Goal: Find specific page/section: Find specific page/section

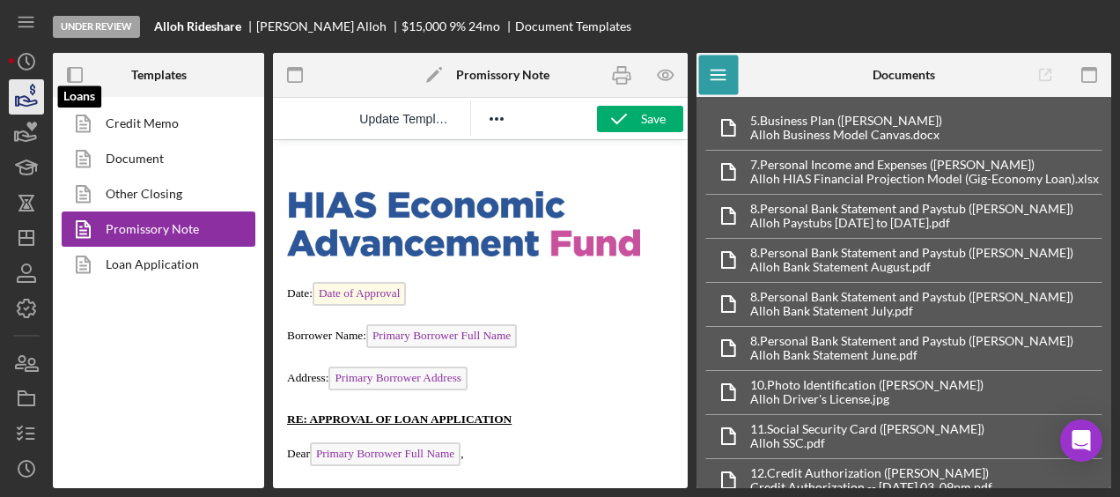
click at [17, 93] on icon "button" at bounding box center [26, 97] width 44 height 44
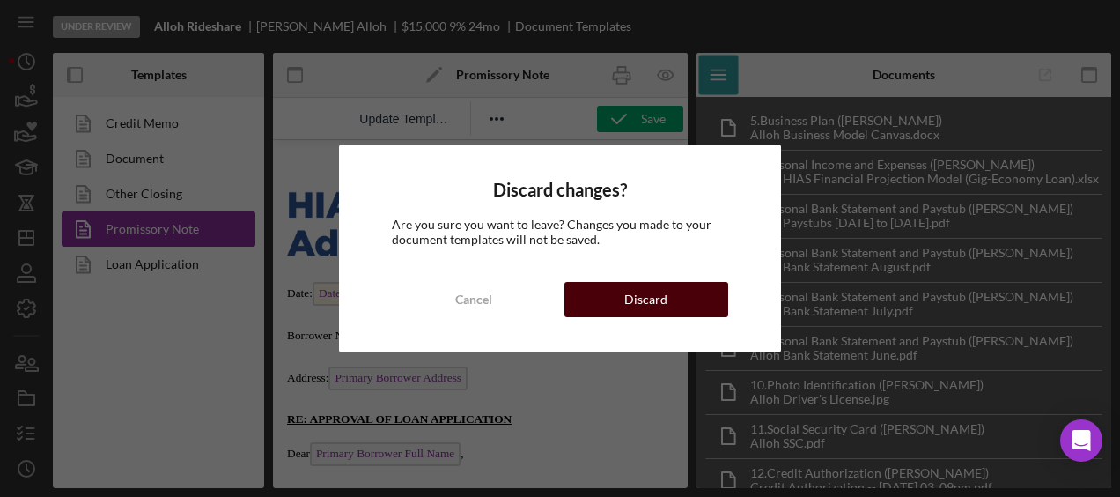
click at [594, 292] on button "Discard" at bounding box center [646, 299] width 164 height 35
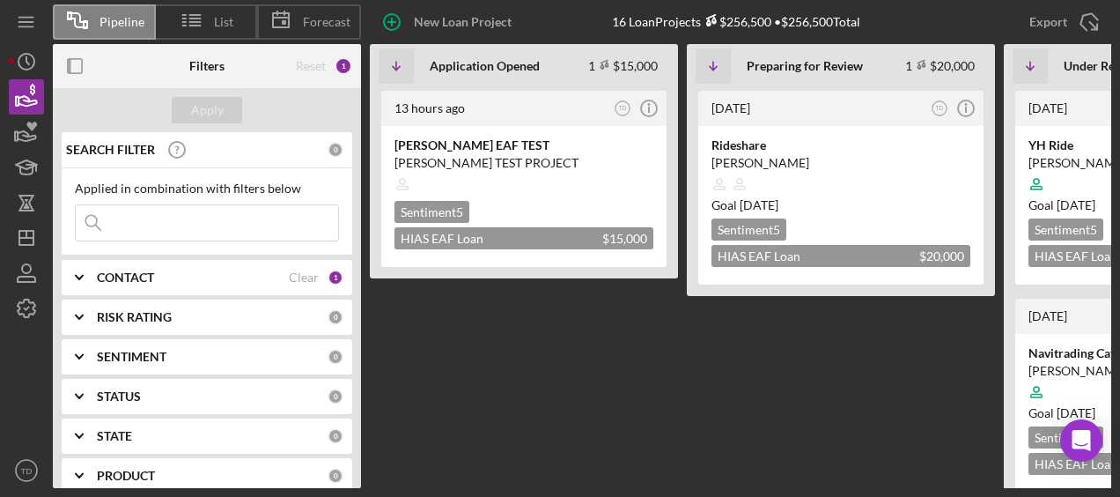
click at [165, 264] on div "CONTACT Clear 1" at bounding box center [220, 277] width 247 height 35
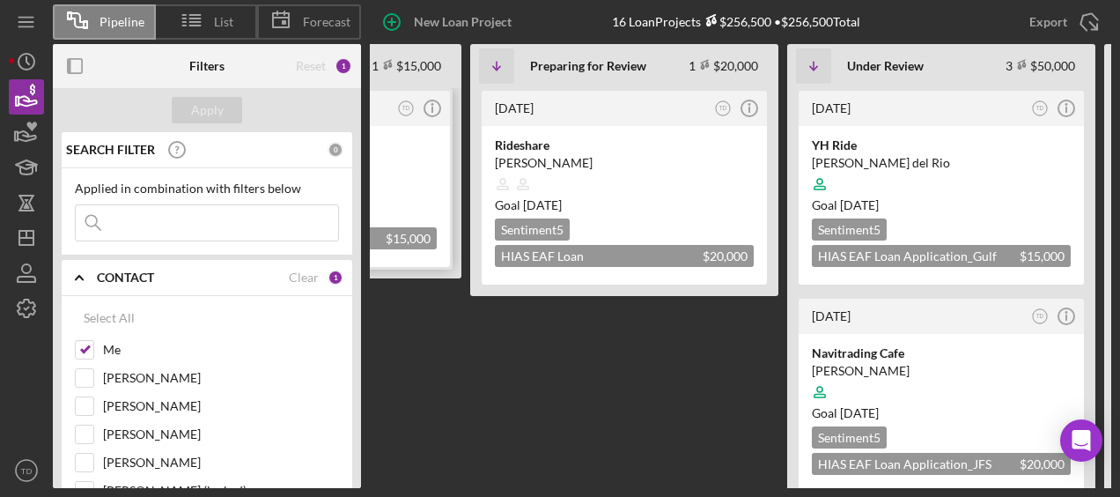
scroll to position [0, 239]
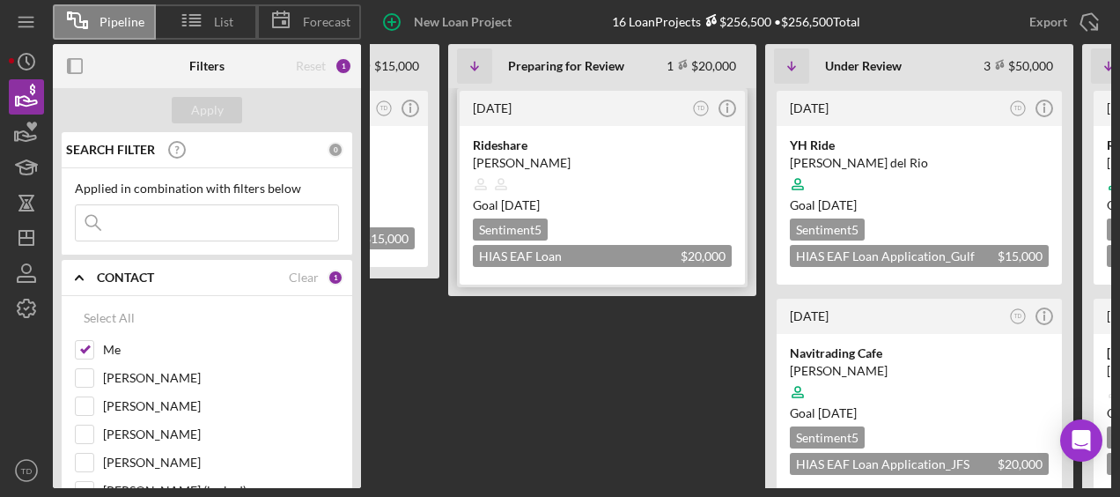
click at [511, 151] on div "Rideshare" at bounding box center [602, 145] width 259 height 18
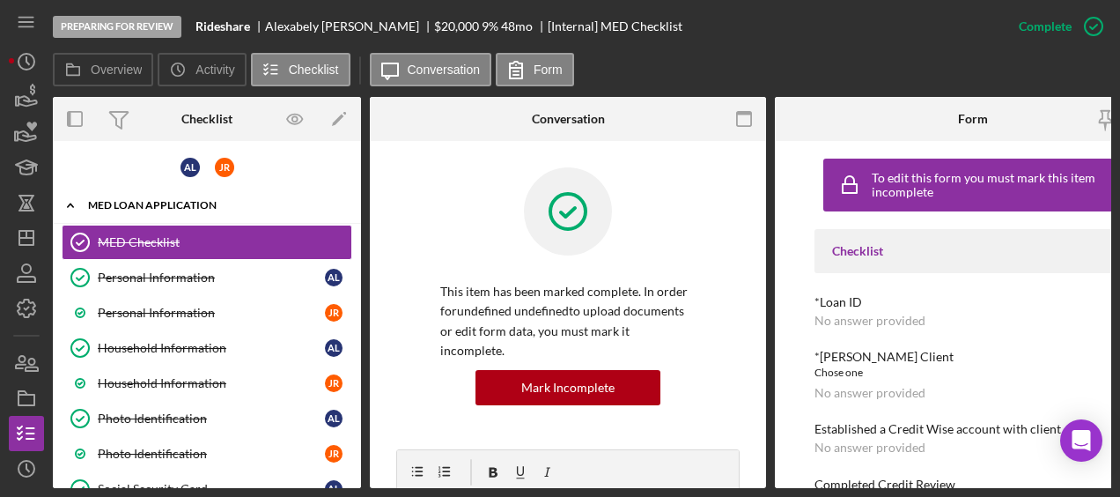
click at [171, 204] on div "MED Loan Application" at bounding box center [213, 205] width 251 height 11
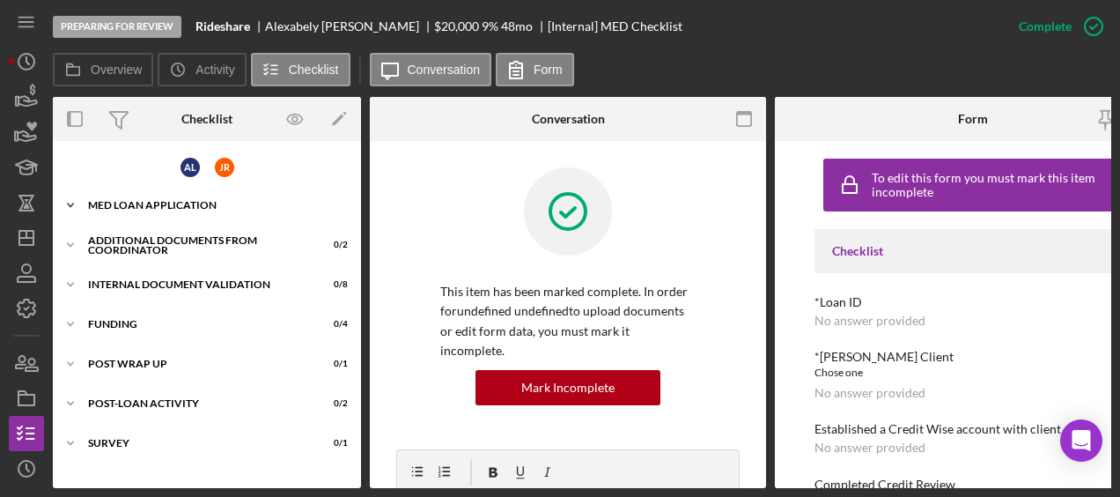
click at [179, 213] on div "Icon/Expander MED Loan Application 20 / 24" at bounding box center [207, 205] width 308 height 35
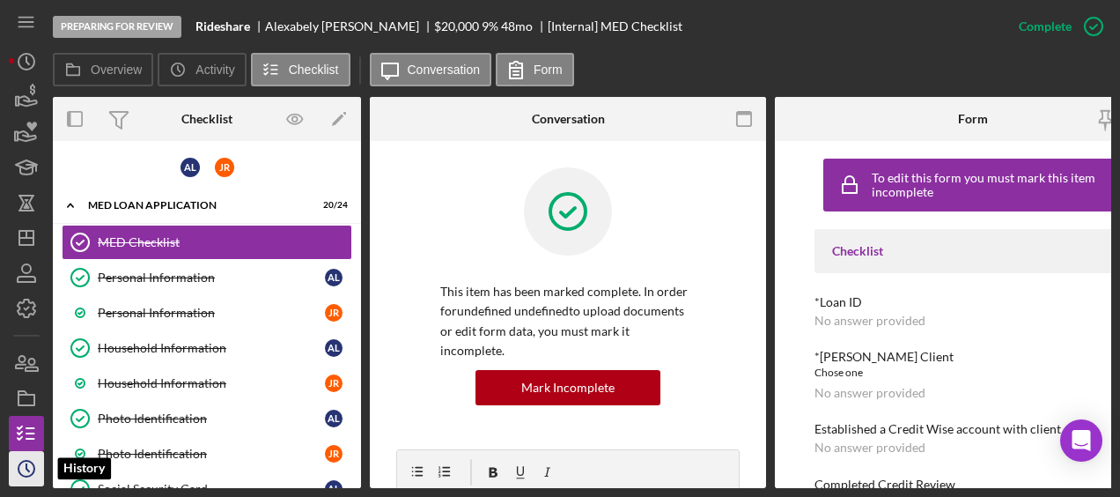
click at [32, 460] on icon "Icon/History" at bounding box center [26, 468] width 44 height 44
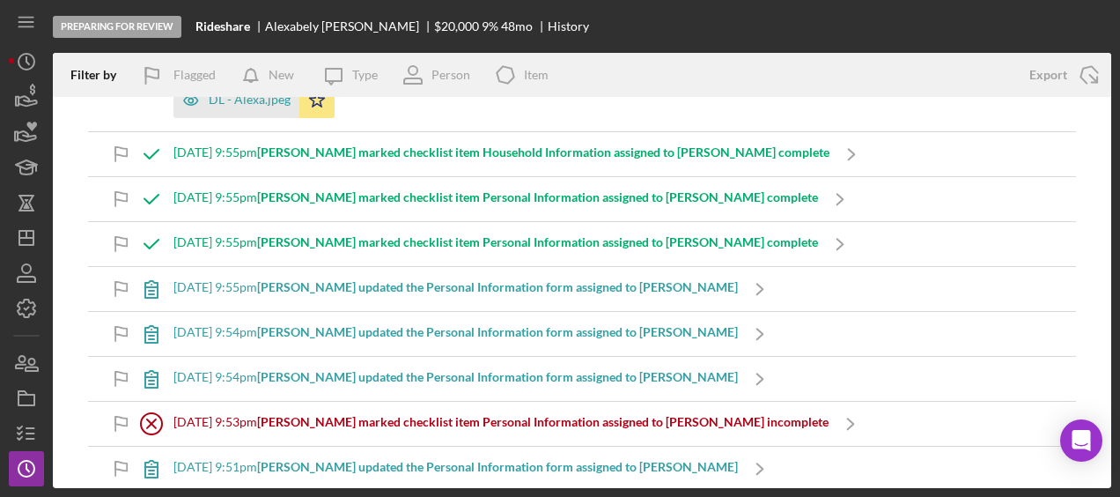
scroll to position [1839, 0]
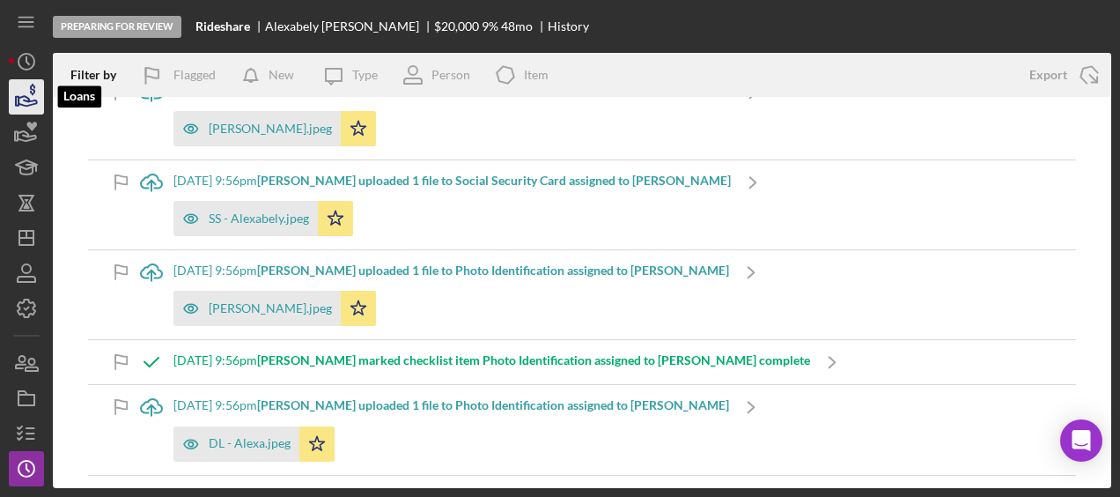
click at [33, 105] on icon "button" at bounding box center [26, 97] width 44 height 44
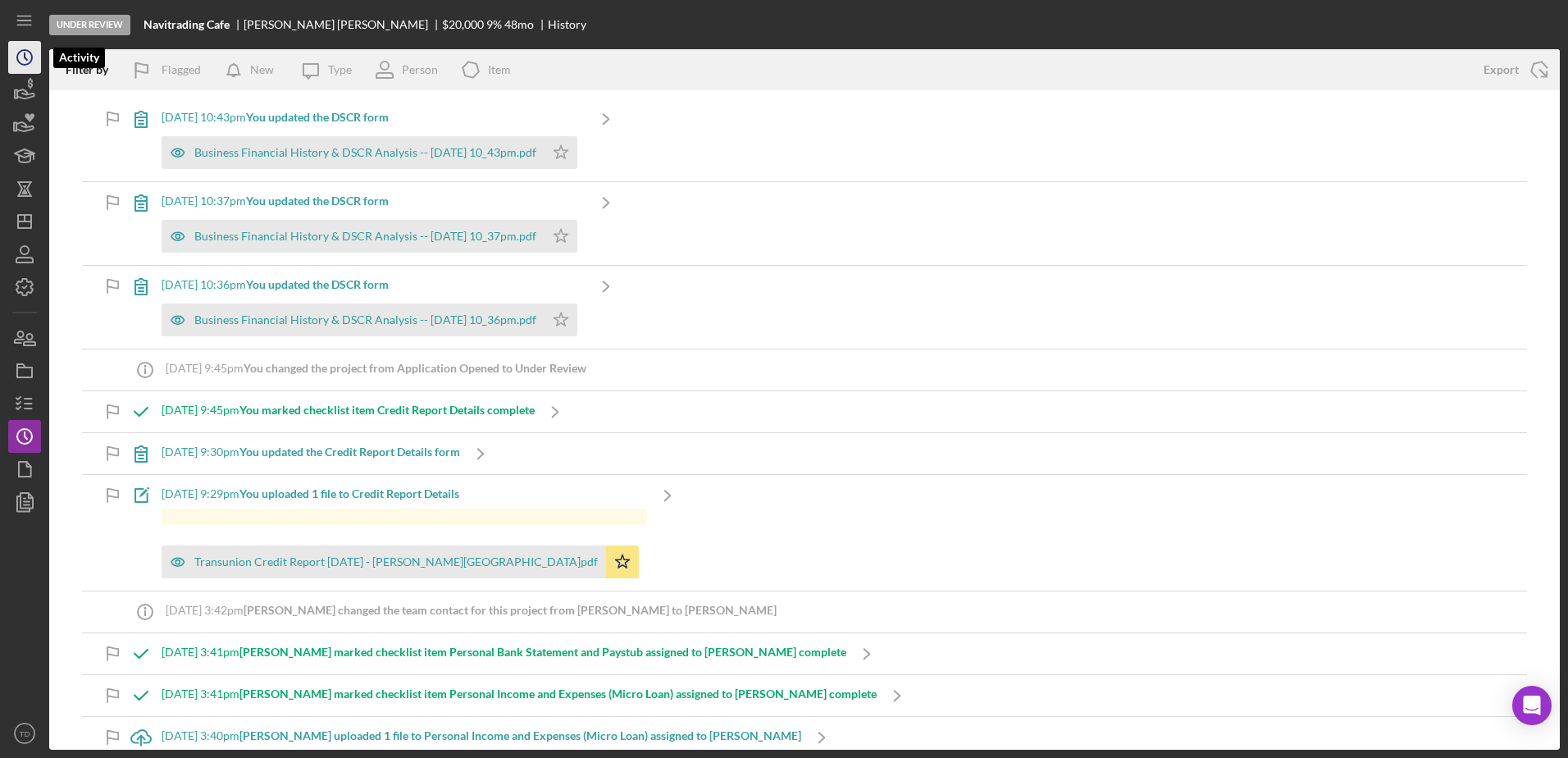
click at [20, 67] on icon "Icon/History" at bounding box center [24, 58] width 41 height 41
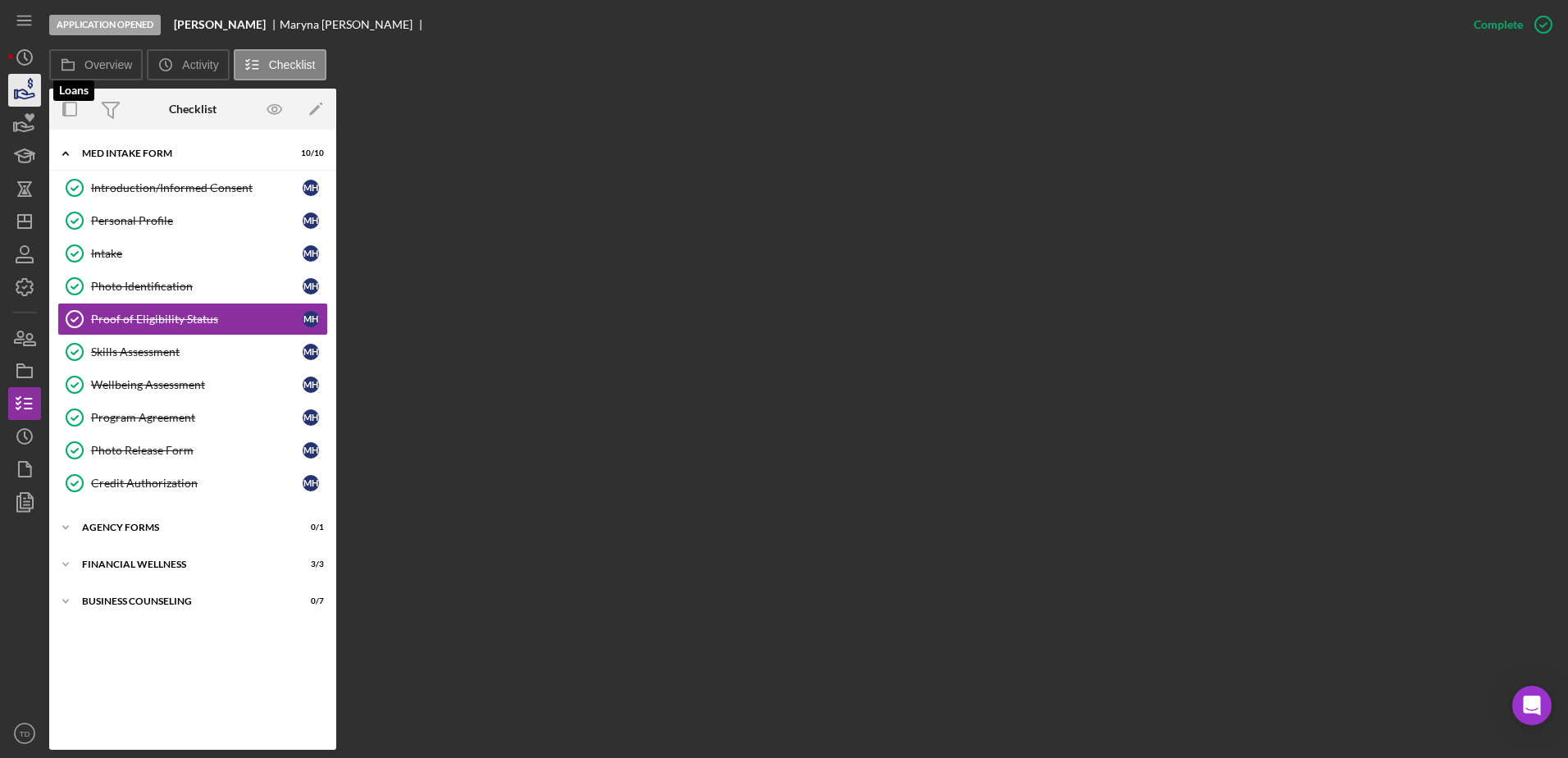
click at [24, 100] on icon "button" at bounding box center [24, 90] width 41 height 41
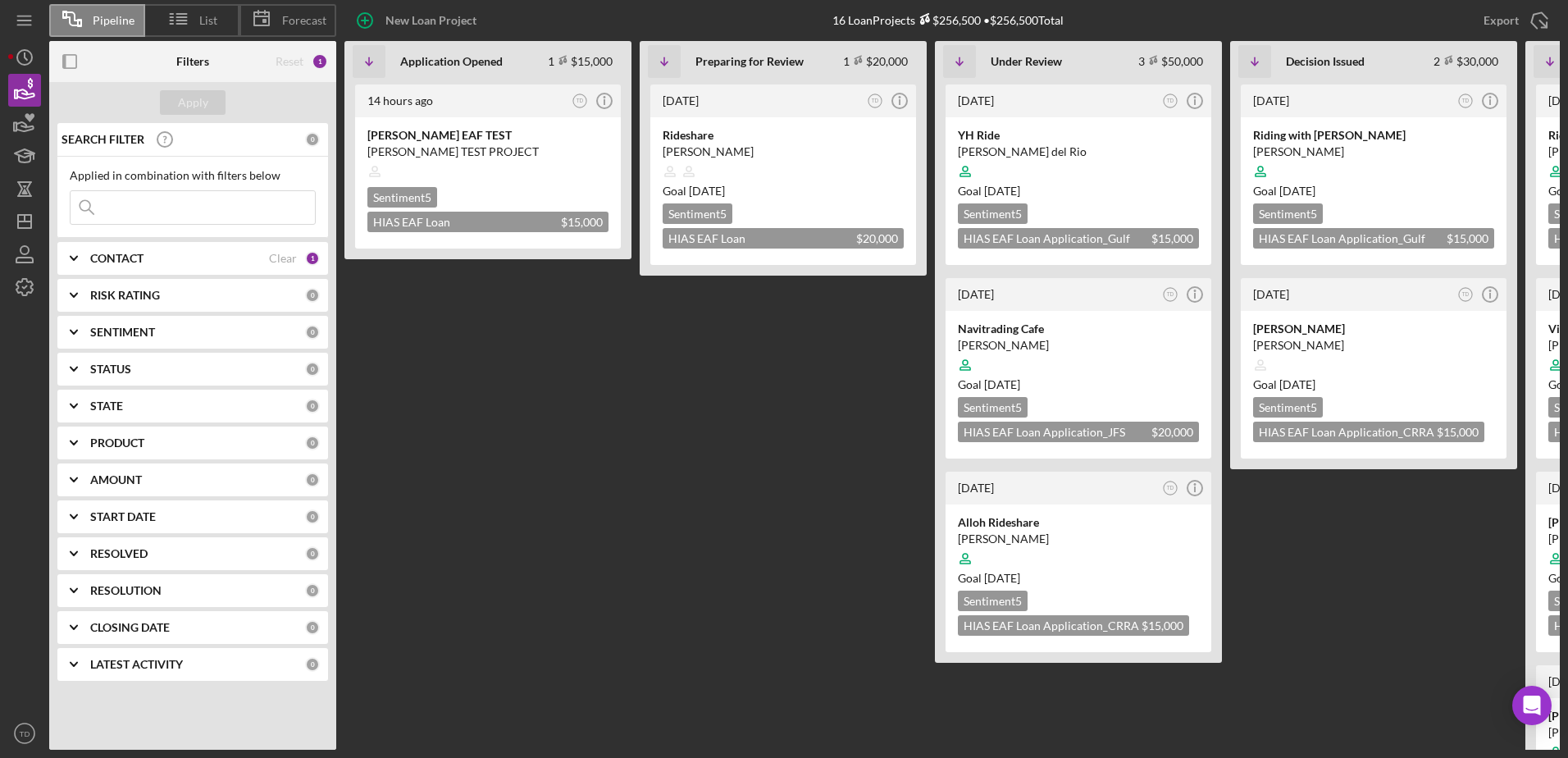
click at [264, 264] on div "CONTACT" at bounding box center [180, 258] width 179 height 13
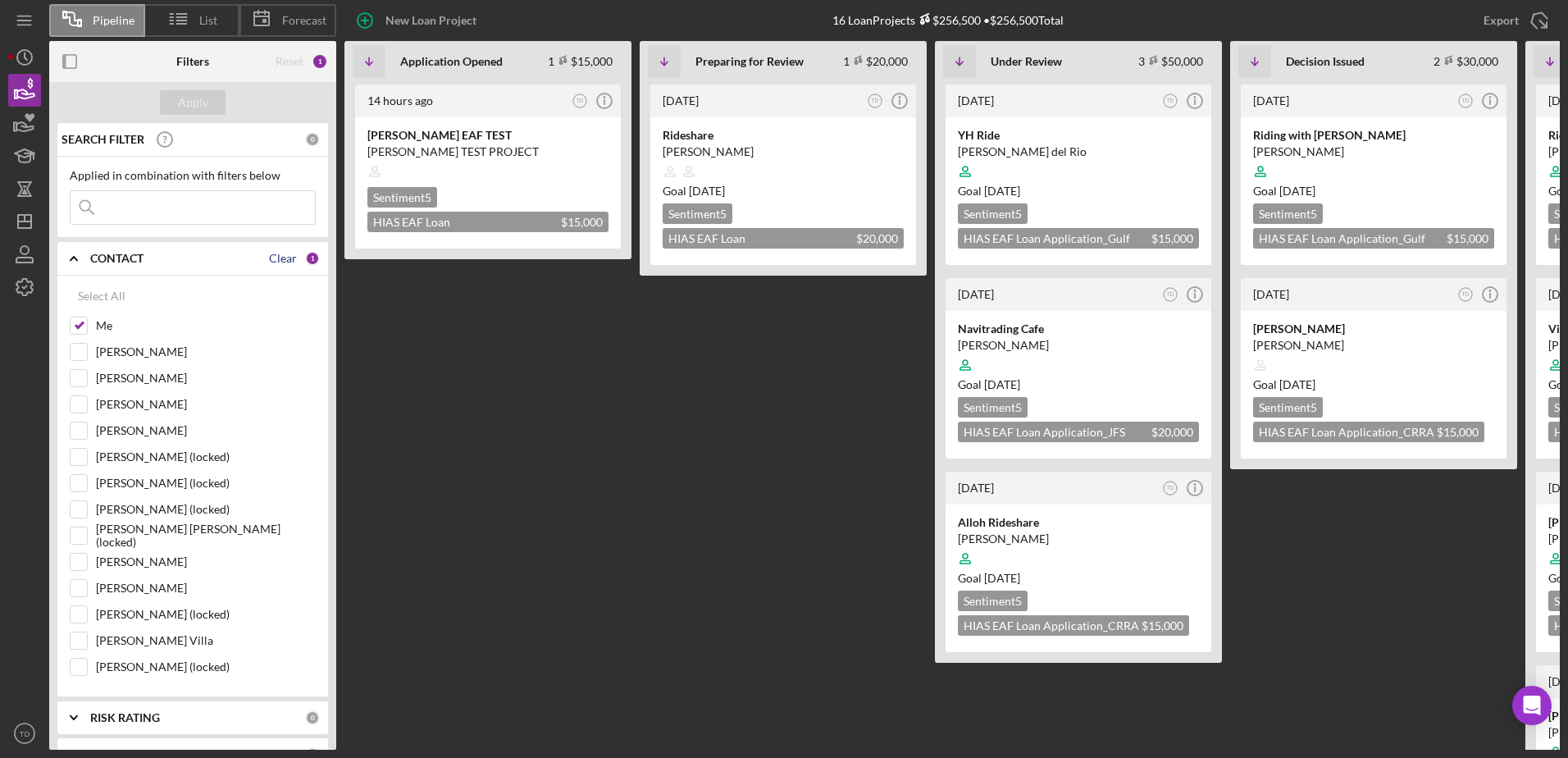
click at [273, 261] on div "Clear" at bounding box center [283, 258] width 28 height 13
checkbox input "false"
click at [226, 217] on input at bounding box center [193, 207] width 244 height 33
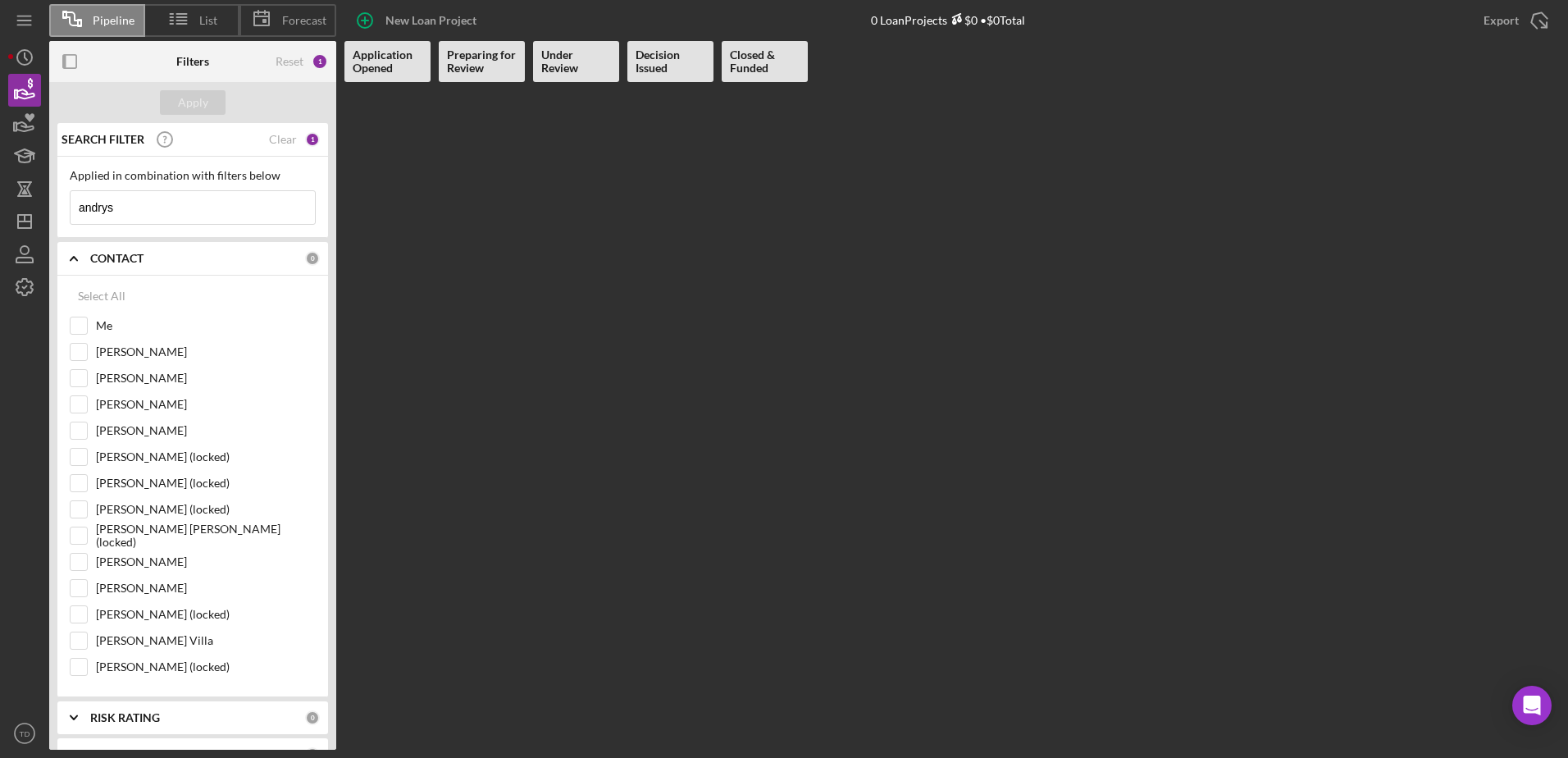
type input "andrys"
click at [19, 256] on icon "button" at bounding box center [24, 254] width 41 height 41
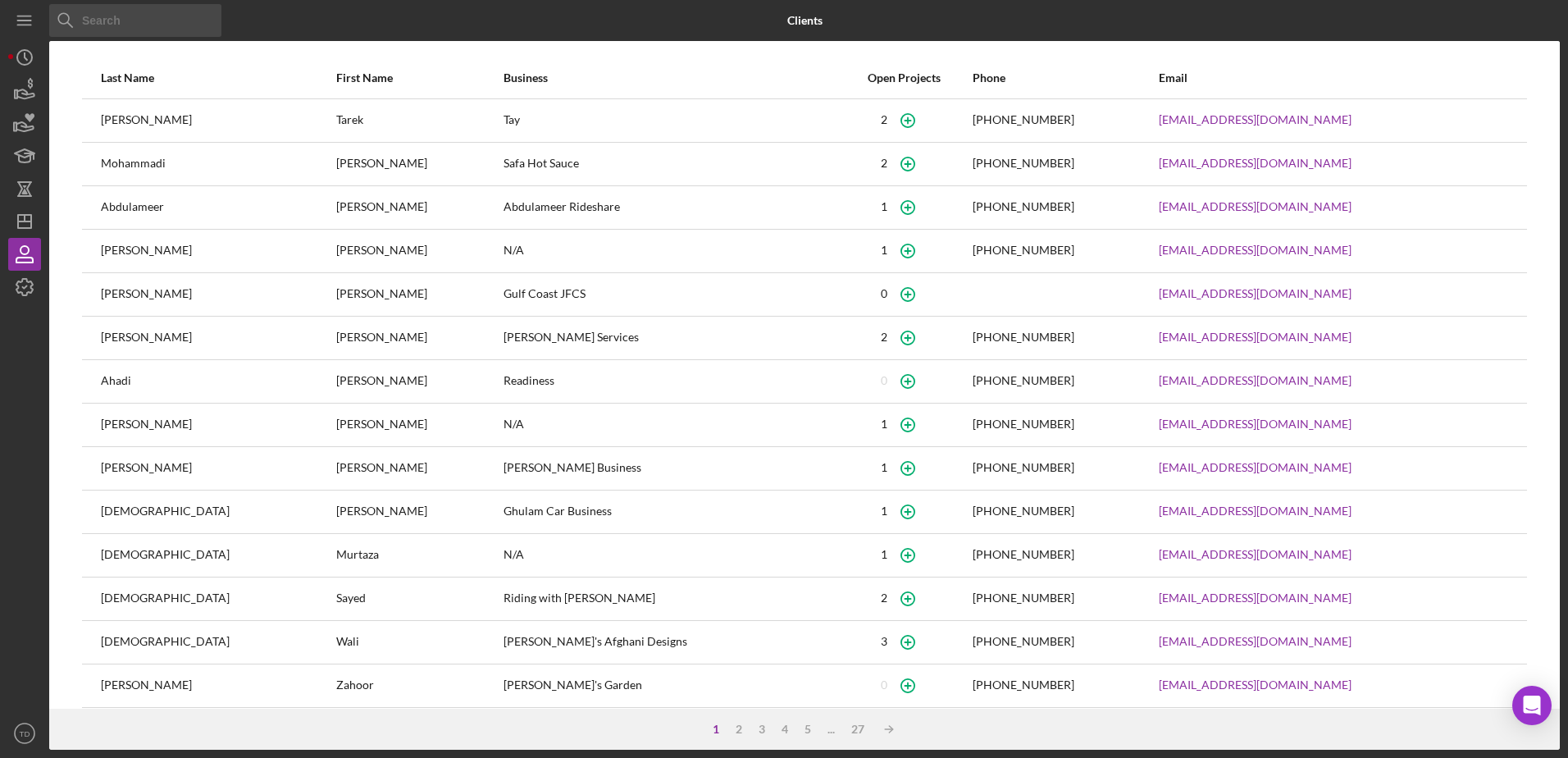
click at [131, 17] on input at bounding box center [135, 20] width 172 height 33
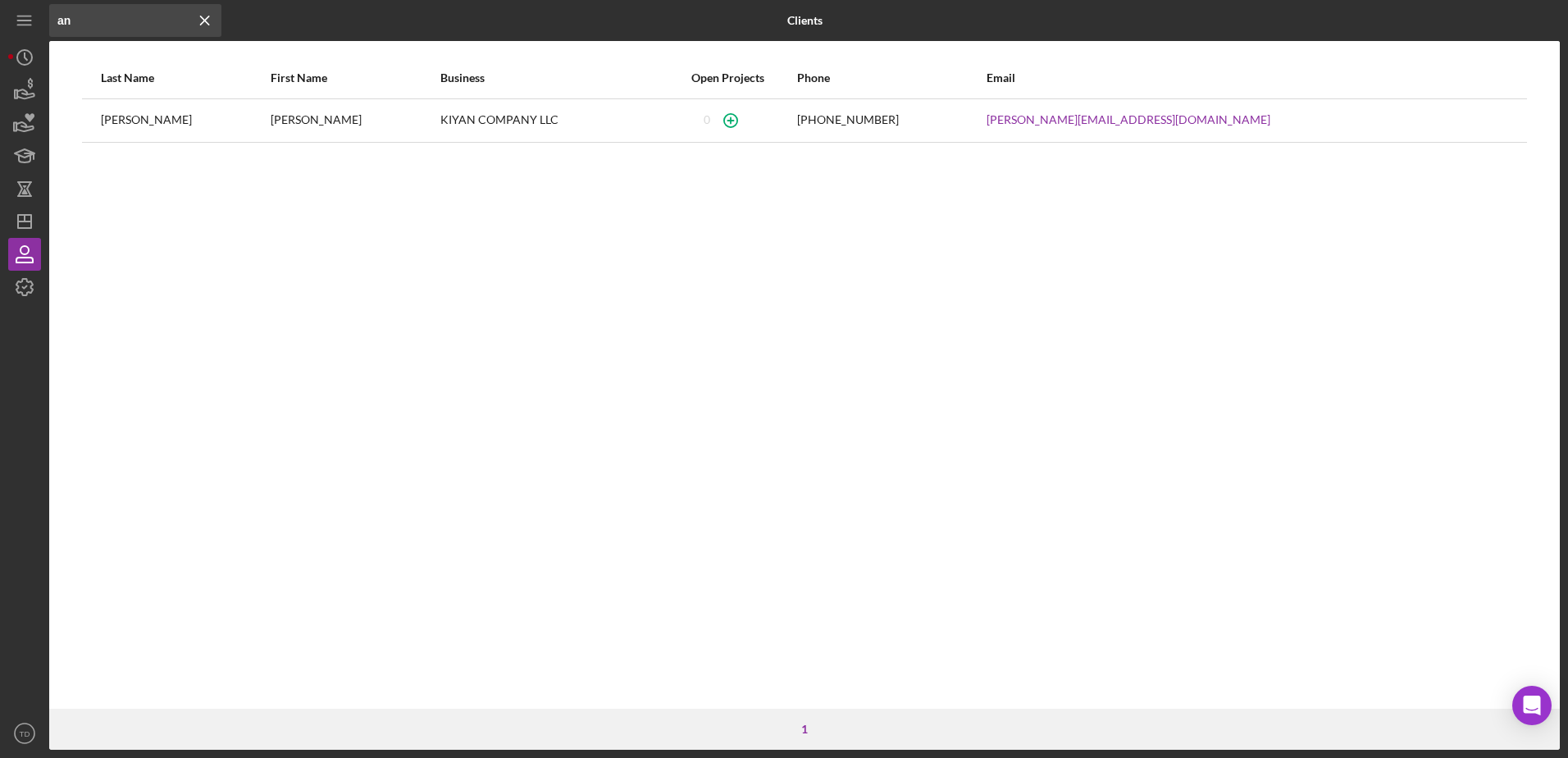
type input "a"
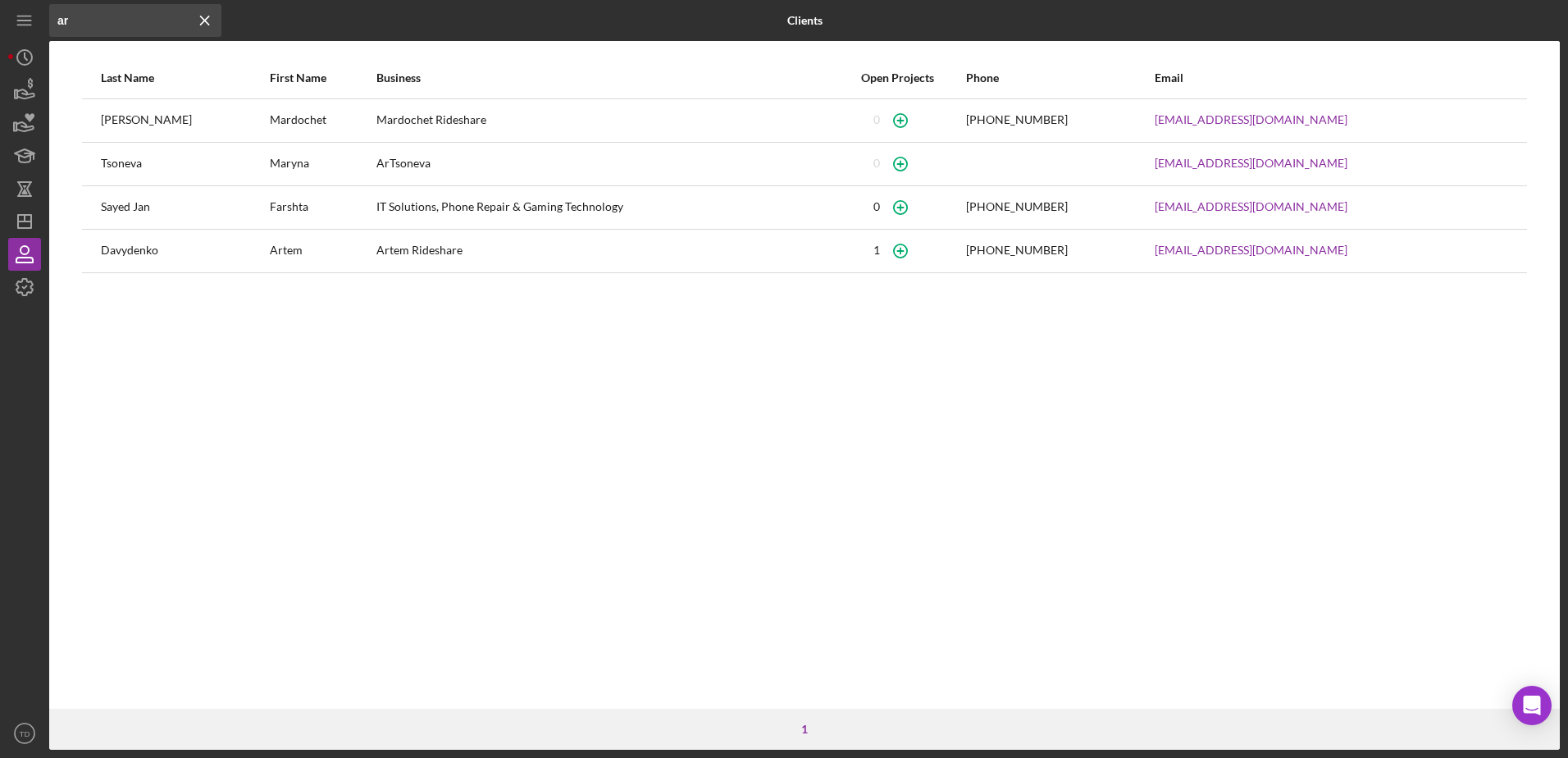
type input "a"
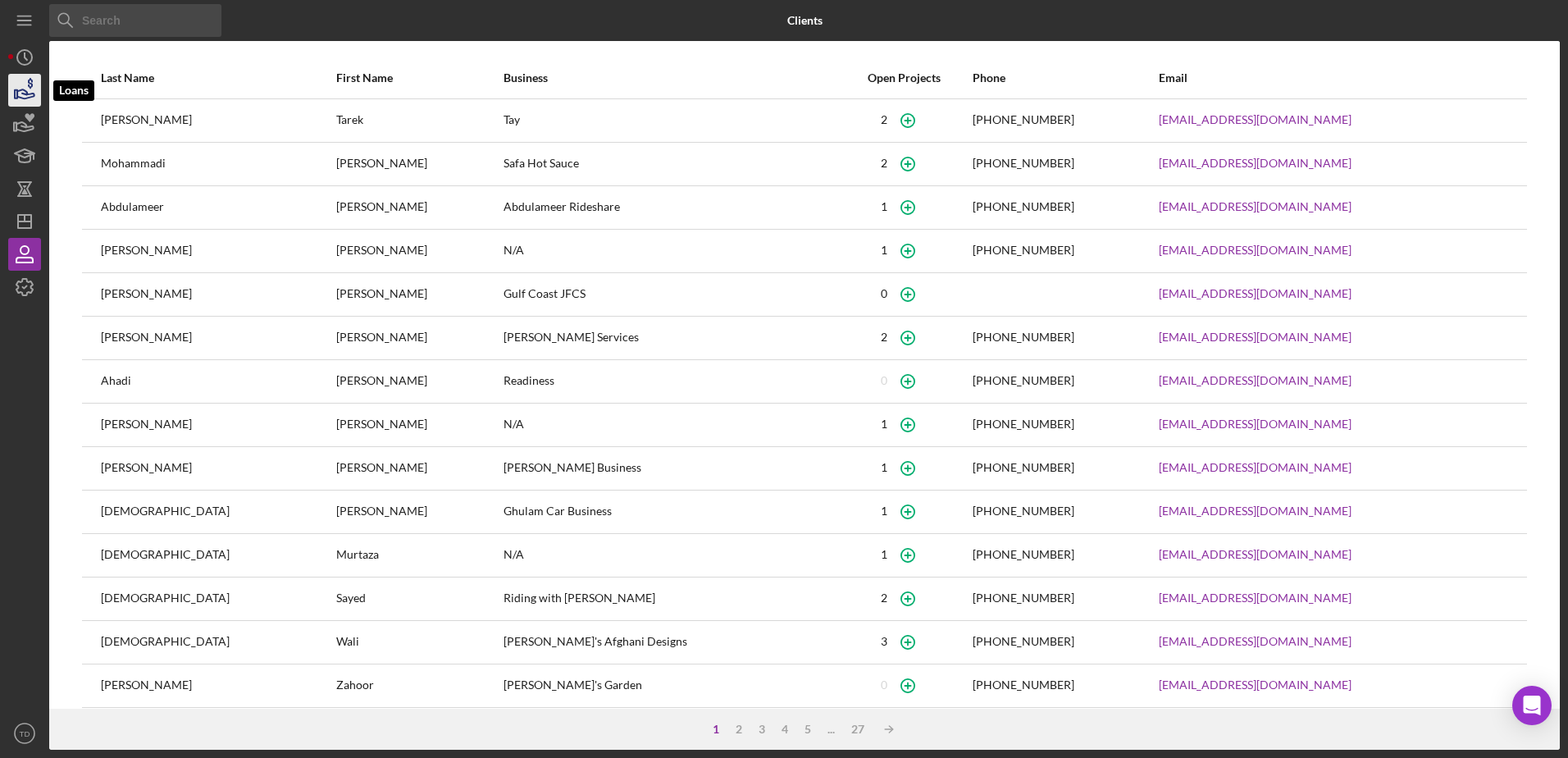
click at [39, 88] on icon "button" at bounding box center [24, 90] width 41 height 41
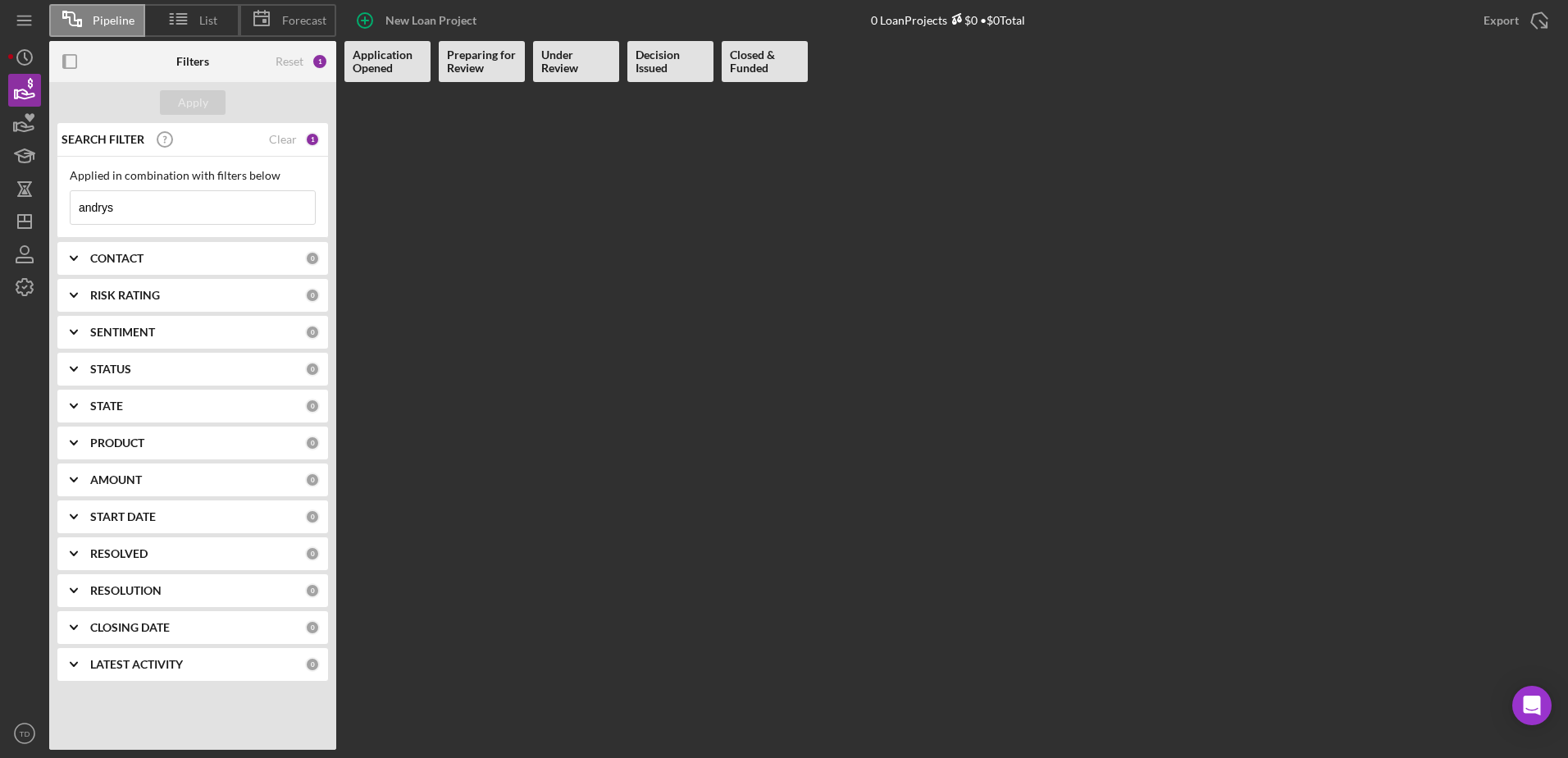
click at [159, 264] on div "CONTACT" at bounding box center [197, 258] width 215 height 13
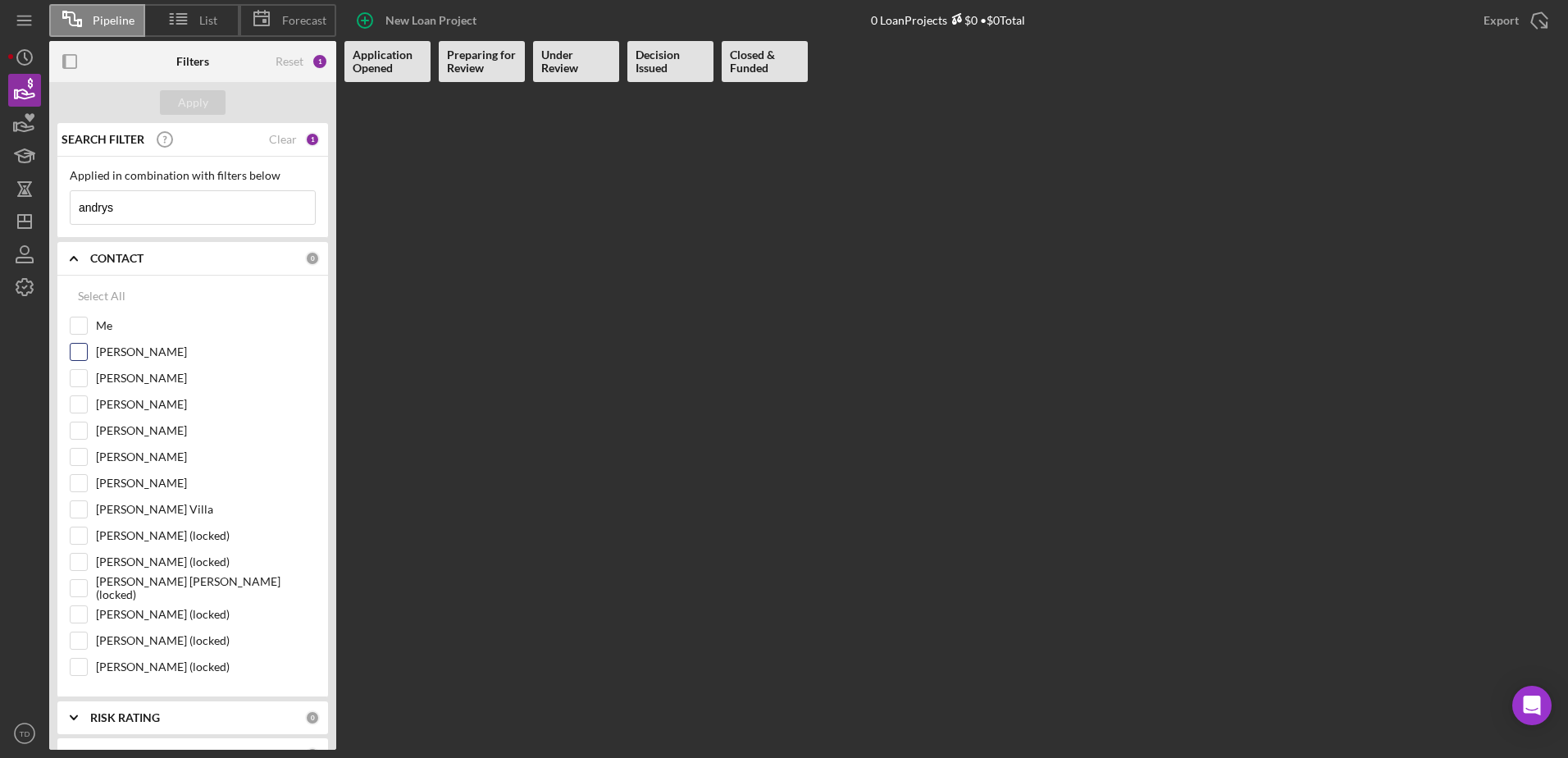
click at [74, 354] on input "[PERSON_NAME]" at bounding box center [79, 352] width 17 height 17
checkbox input "true"
drag, startPoint x: 122, startPoint y: 210, endPoint x: 52, endPoint y: 204, distance: 70.3
click at [52, 204] on div "SEARCH FILTER Clear 1 Applied in combination with filters below andrys Icon/Men…" at bounding box center [193, 436] width 287 height 627
click at [180, 105] on div "Apply" at bounding box center [193, 102] width 31 height 24
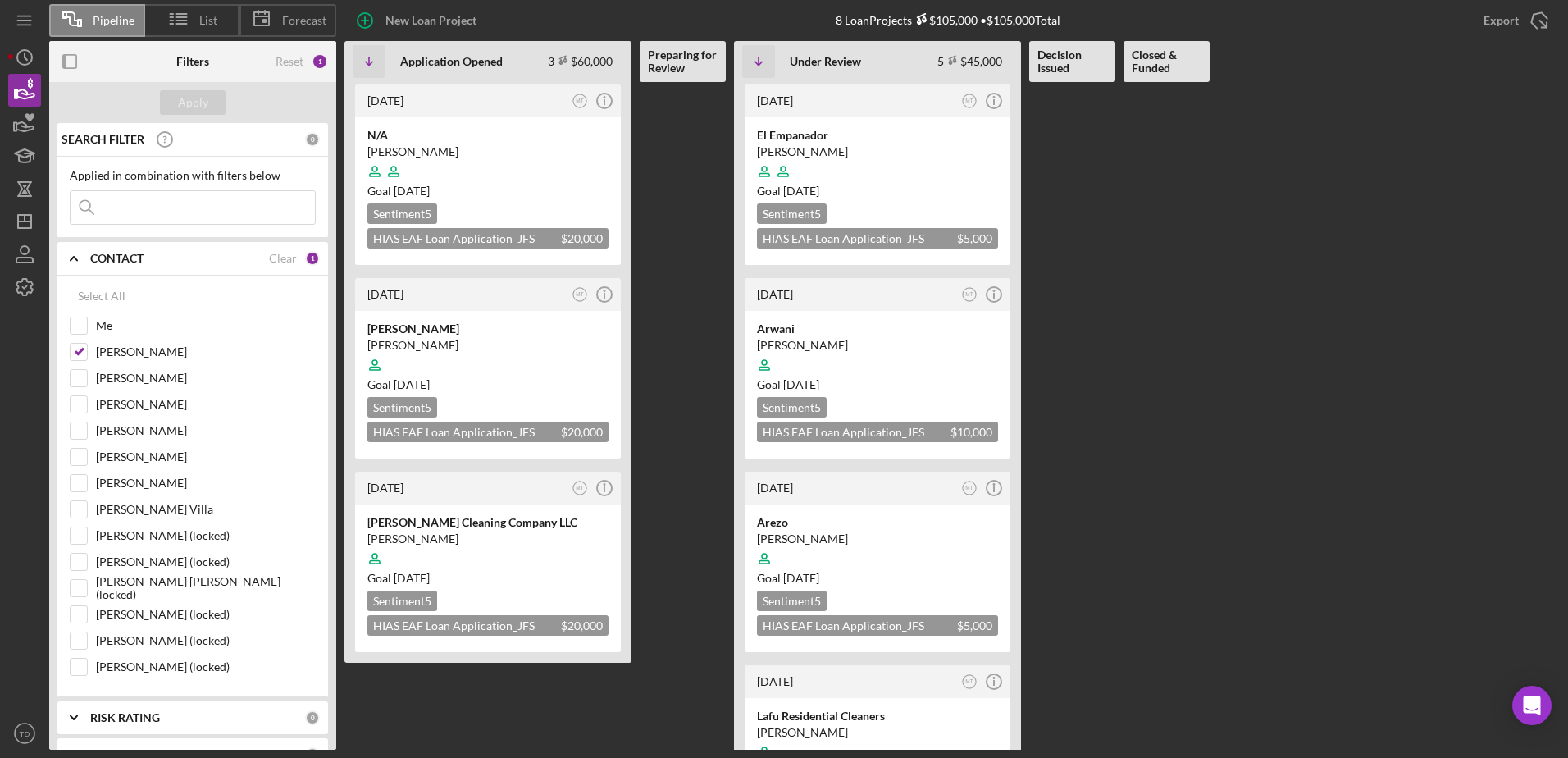
click at [250, 216] on input at bounding box center [193, 207] width 244 height 33
type input "[PERSON_NAME]"
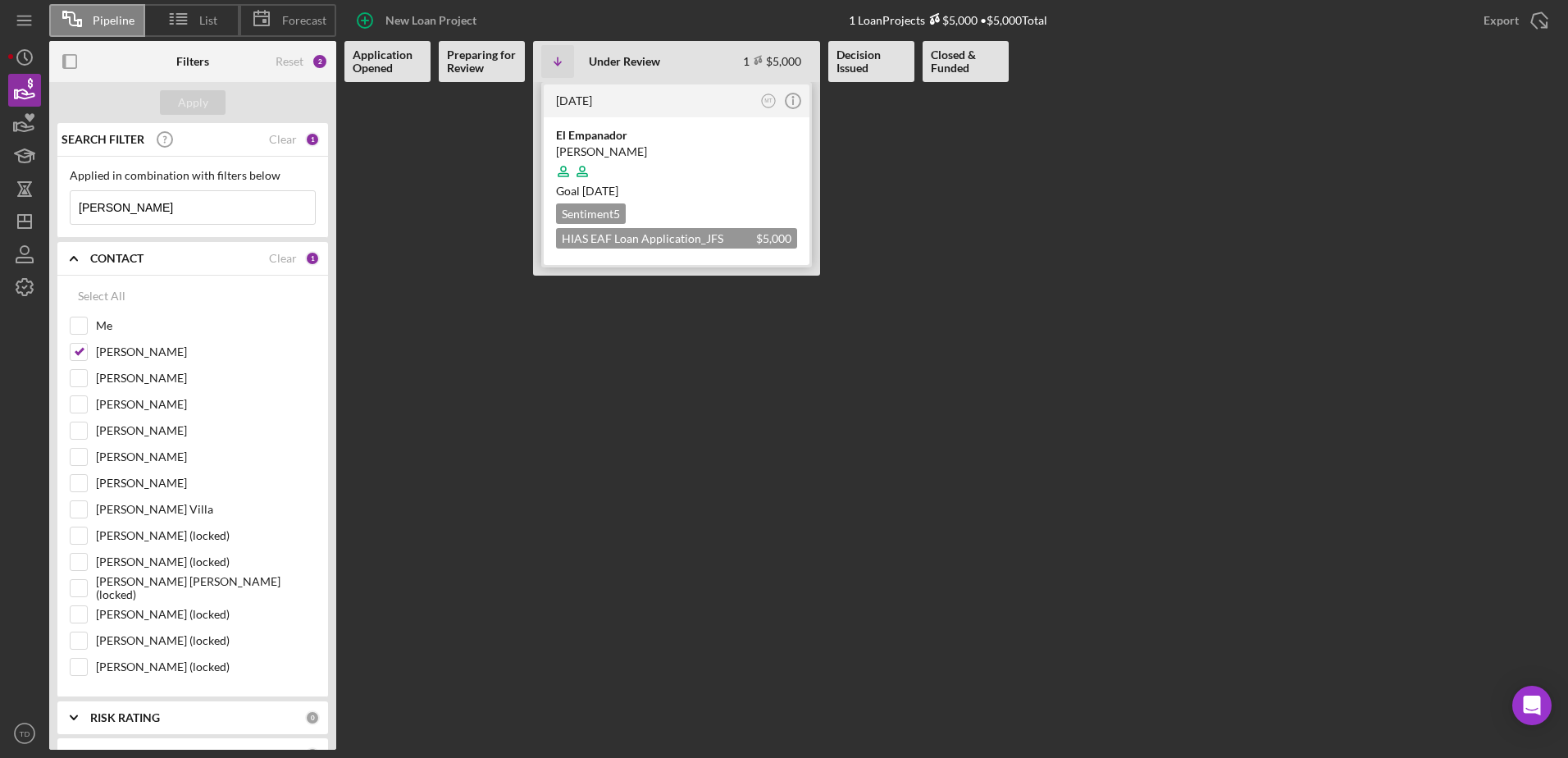
click at [573, 136] on div "El Empanador" at bounding box center [676, 135] width 241 height 17
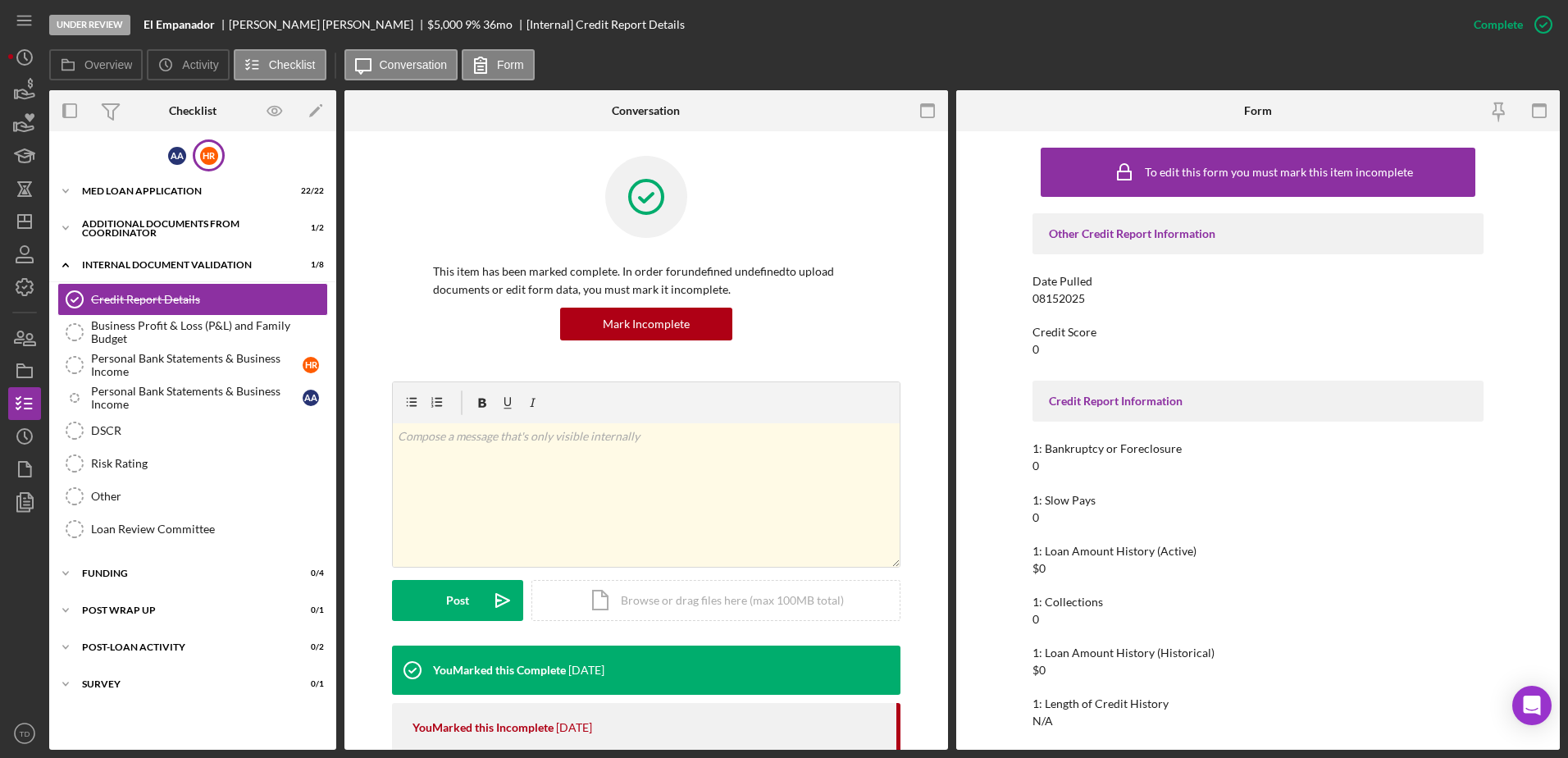
click at [218, 155] on div "H R" at bounding box center [209, 156] width 32 height 32
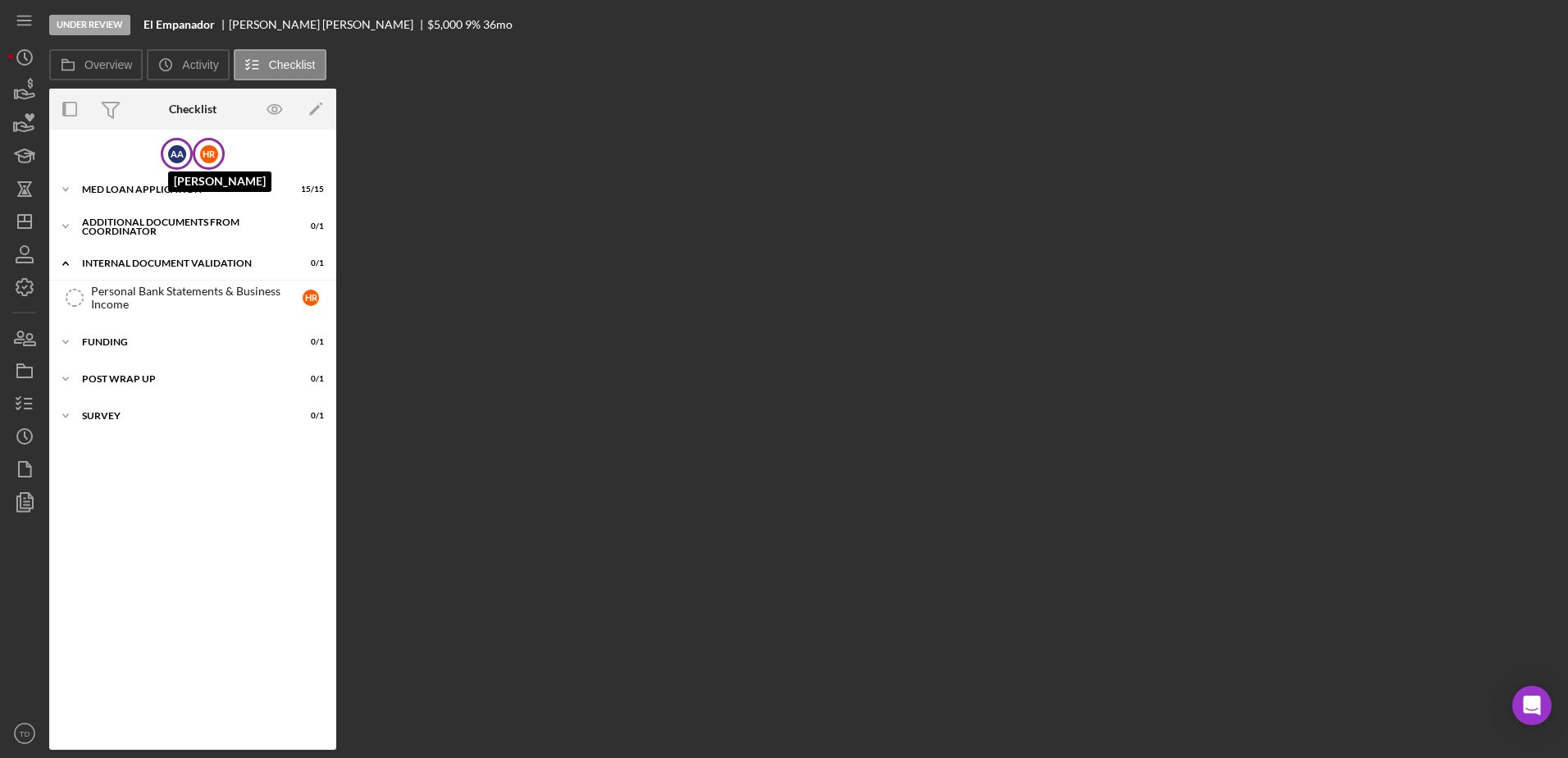
click at [176, 155] on div "A A" at bounding box center [177, 154] width 18 height 18
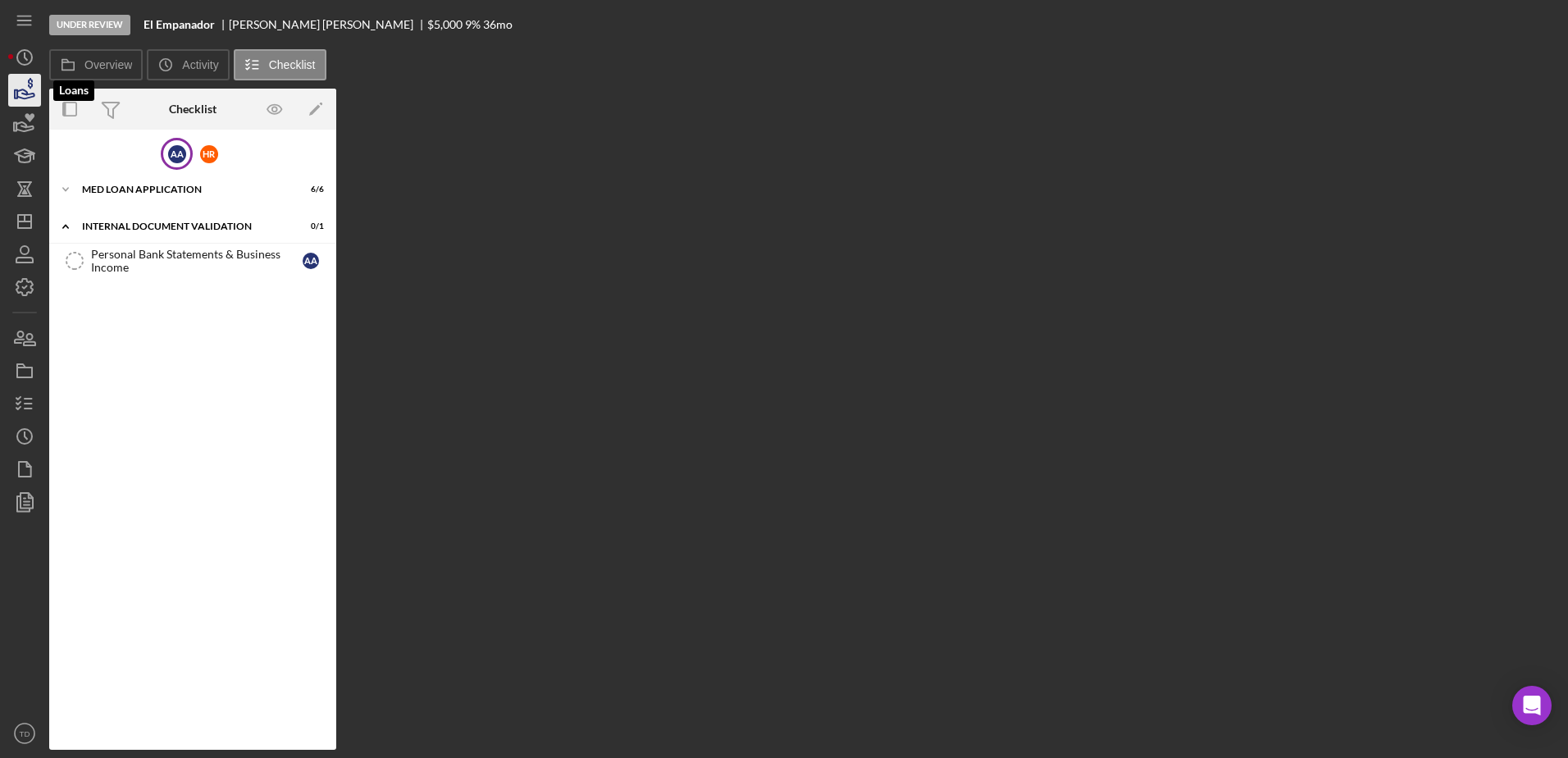
click at [27, 95] on icon "button" at bounding box center [25, 94] width 17 height 9
